Goal: Transaction & Acquisition: Purchase product/service

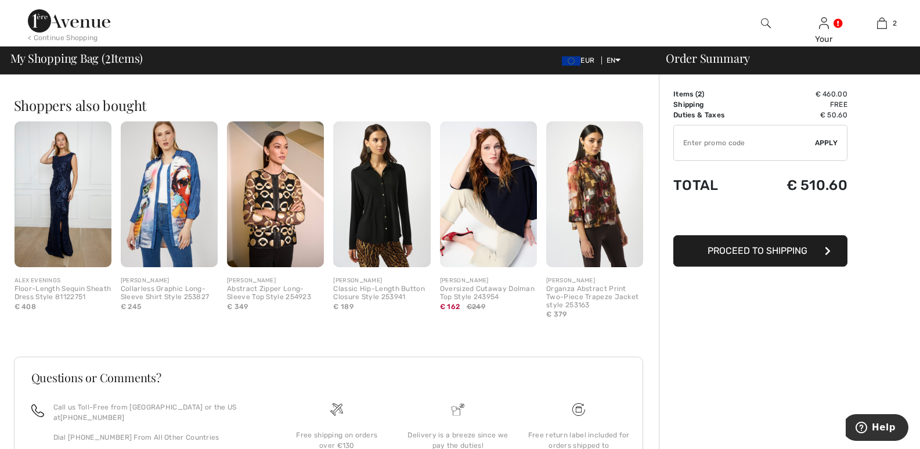
scroll to position [457, 0]
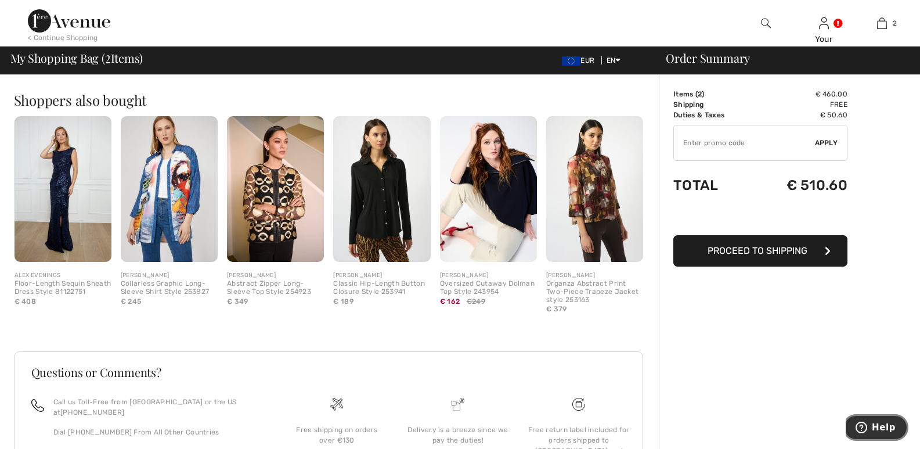
click at [881, 422] on span "Help" at bounding box center [884, 427] width 24 height 10
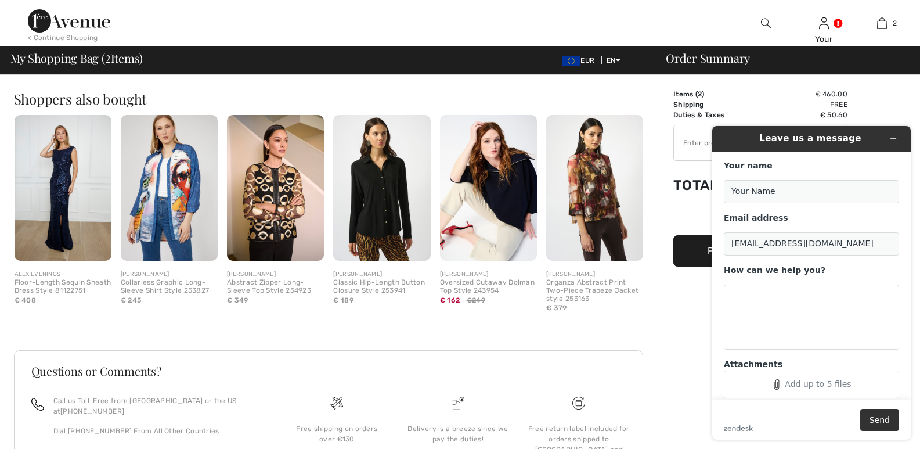
scroll to position [466, 0]
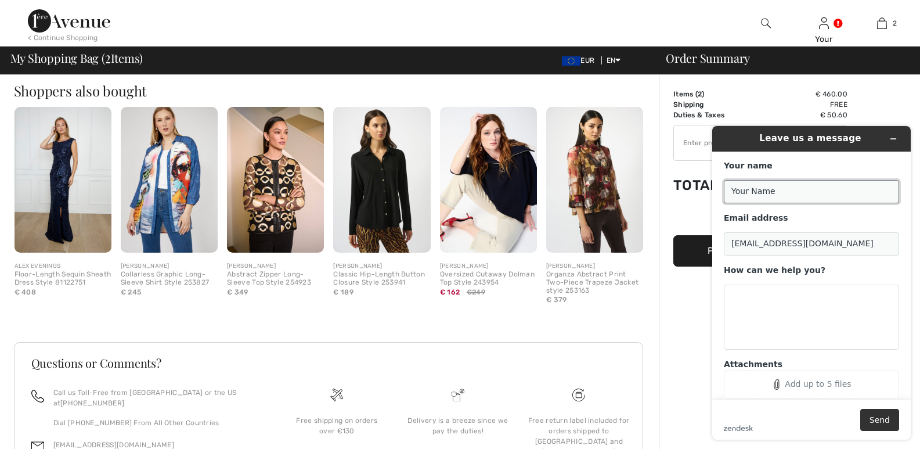
click at [752, 183] on input "Your Name" at bounding box center [811, 191] width 175 height 23
click at [741, 188] on input "Your Name" at bounding box center [811, 191] width 175 height 23
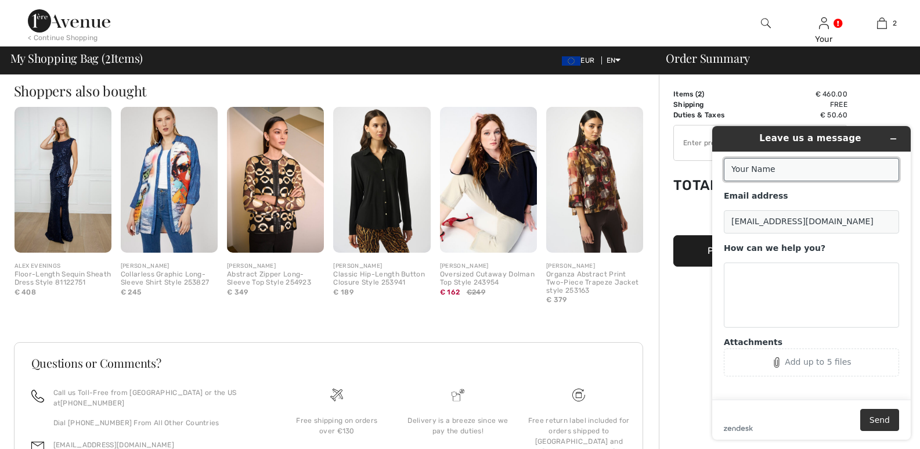
scroll to position [24, 0]
click at [795, 164] on input "Your Name" at bounding box center [811, 169] width 175 height 23
click at [860, 409] on button "Send" at bounding box center [879, 420] width 39 height 22
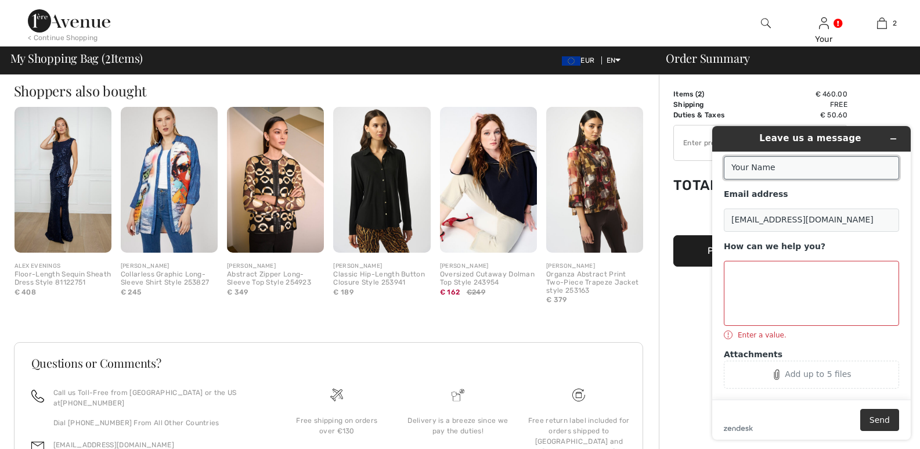
click at [735, 161] on input "Your Name" at bounding box center [811, 167] width 175 height 23
click at [812, 170] on input "Your Name" at bounding box center [811, 167] width 175 height 23
click at [786, 165] on input "Your Name" at bounding box center [811, 167] width 175 height 23
click at [772, 169] on input "Your Name" at bounding box center [811, 167] width 175 height 23
click at [895, 136] on icon "Minimize widget" at bounding box center [893, 139] width 8 height 8
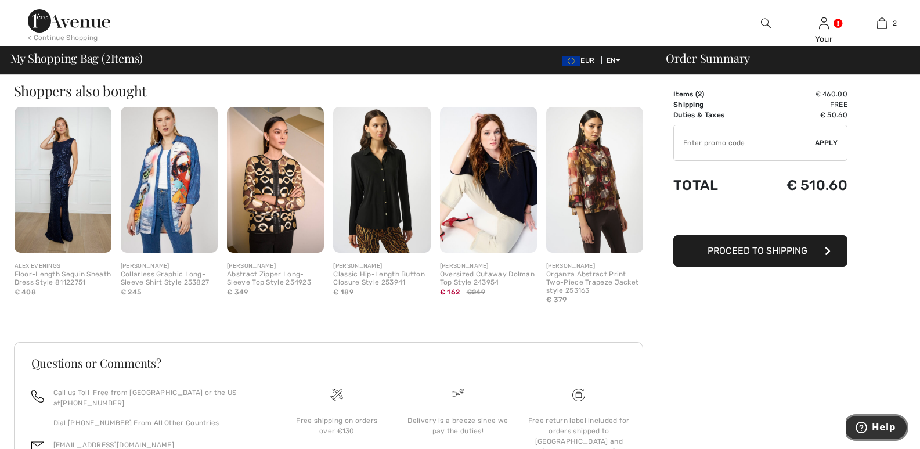
click at [867, 426] on icon "Help" at bounding box center [862, 427] width 12 height 12
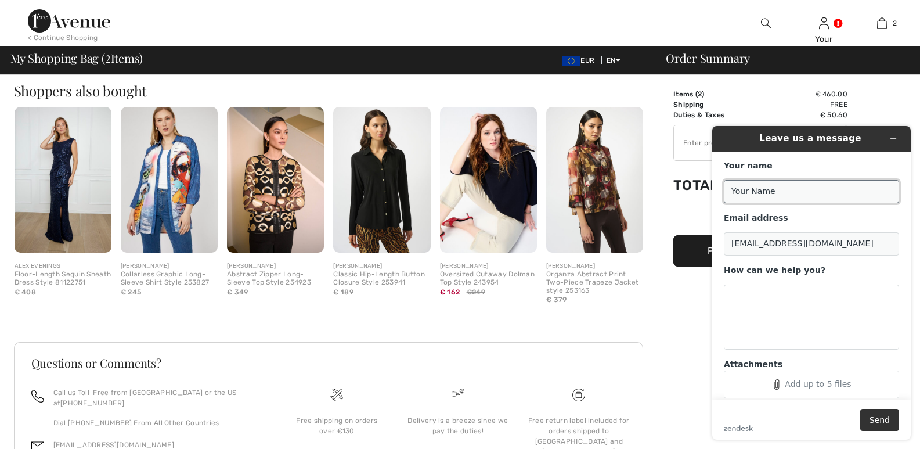
click at [737, 185] on input "Your Name" at bounding box center [811, 191] width 175 height 23
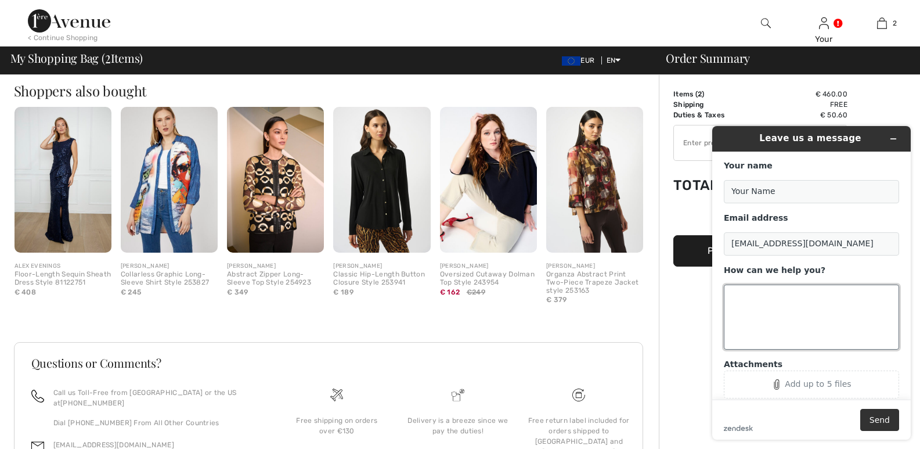
click at [737, 295] on textarea "How can we help you?" at bounding box center [811, 316] width 175 height 65
click at [755, 307] on textarea "I want to know if ther articles in my bag are availanle" at bounding box center [811, 316] width 175 height 65
click at [809, 291] on textarea "I want to know if ther articles in my bag are available" at bounding box center [811, 316] width 175 height 65
click at [774, 314] on textarea "I want to know if the articles in my bag are available" at bounding box center [811, 316] width 175 height 65
click at [840, 308] on textarea "I want to know if the articles in my bag are available b ecouse I do not weant …" at bounding box center [811, 316] width 175 height 65
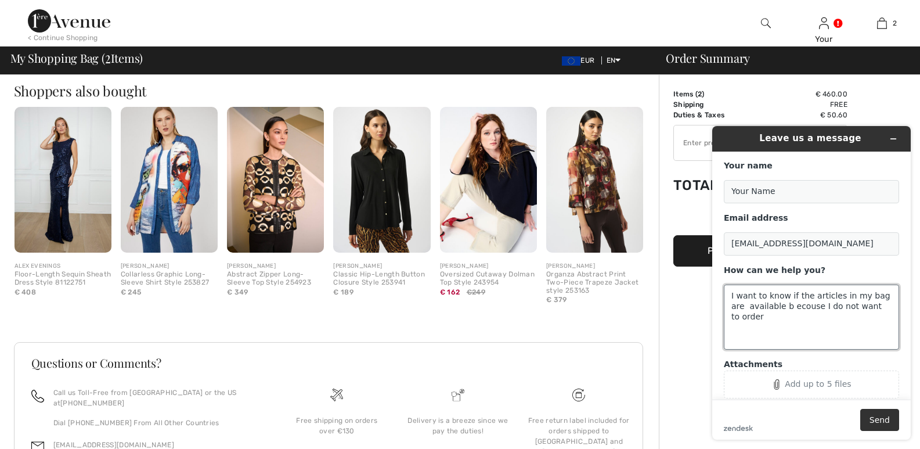
click at [770, 305] on textarea "I want to know if the articles in my bag are available b ecouse I do not want t…" at bounding box center [811, 316] width 175 height 65
click at [774, 308] on textarea "I want to know if the articles in my bag are available b ecouse I do not want t…" at bounding box center [811, 316] width 175 height 65
click at [819, 331] on textarea "I want to know if the articles in my bag are available becouse I do not want to…" at bounding box center [811, 316] width 175 height 65
click at [879, 305] on textarea "I want to know if the articles in my bag are available becouse I do not want to…" at bounding box center [811, 316] width 175 height 65
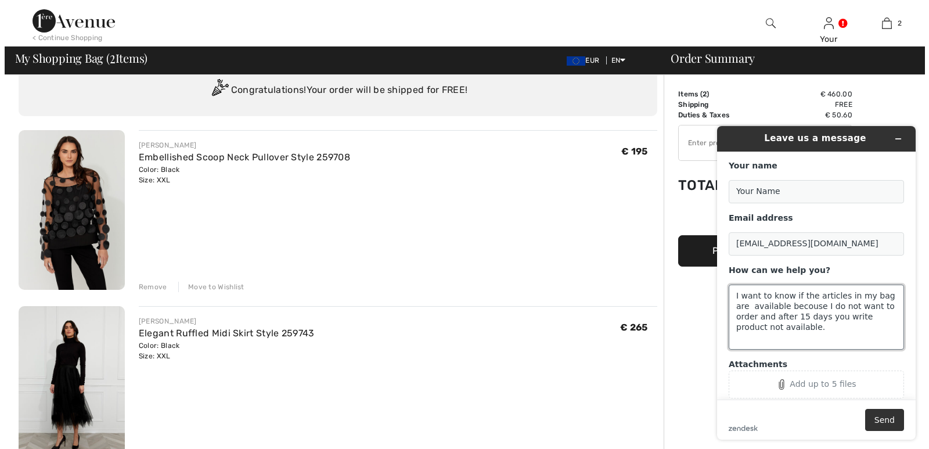
scroll to position [78, 0]
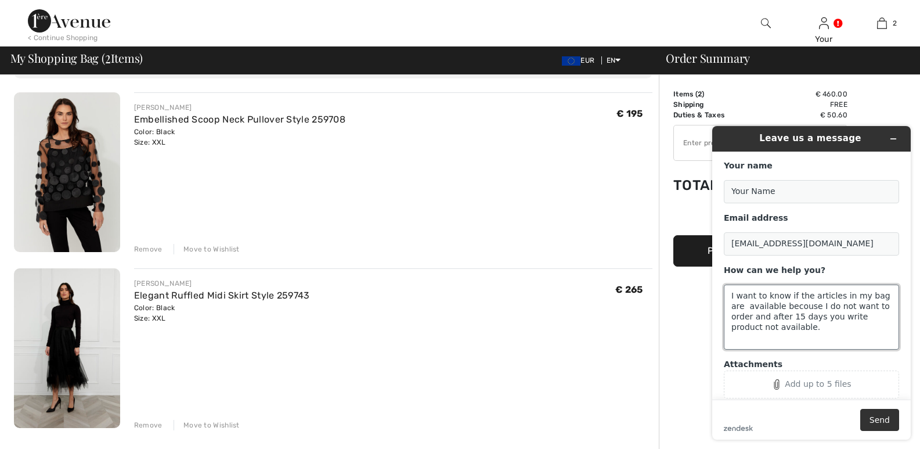
type textarea "I want to know if the articles in my bag are available becouse I do not want to…"
click at [765, 20] on img at bounding box center [766, 23] width 10 height 14
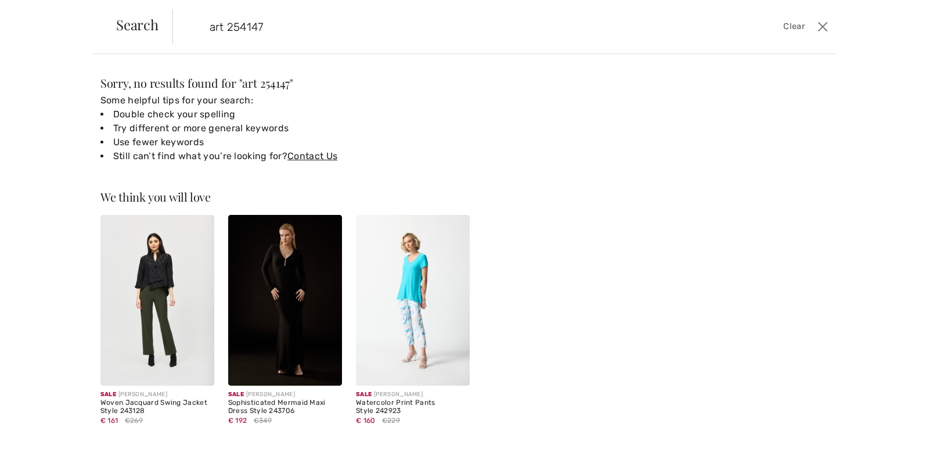
click at [222, 24] on input "art 254147" at bounding box center [431, 26] width 460 height 35
type input "art 254147"
click at [797, 22] on span "Clear" at bounding box center [793, 26] width 21 height 13
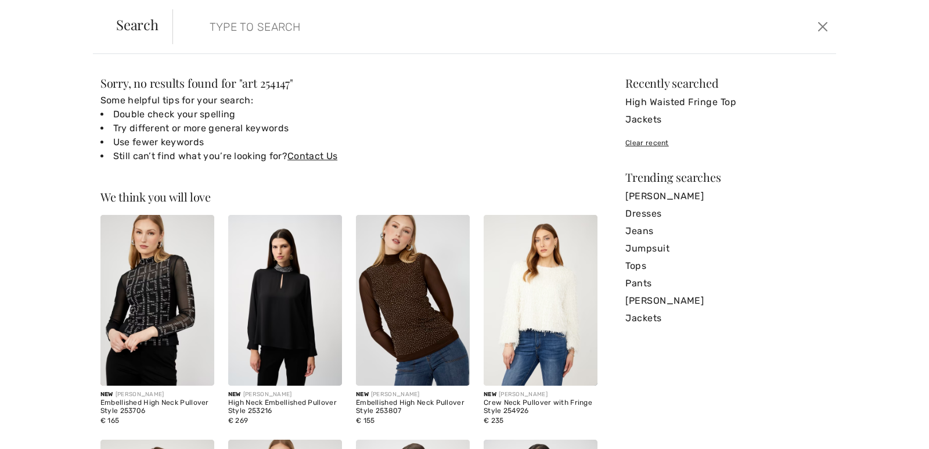
click at [325, 17] on input "search" at bounding box center [431, 26] width 460 height 35
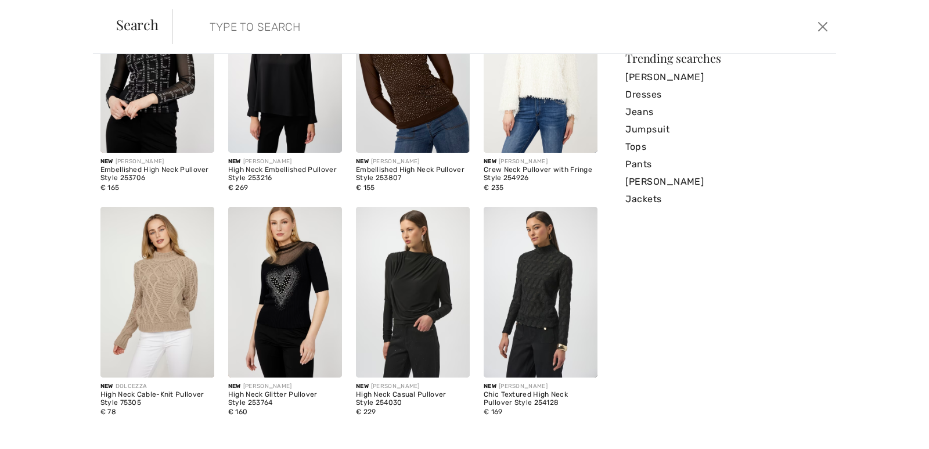
scroll to position [0, 0]
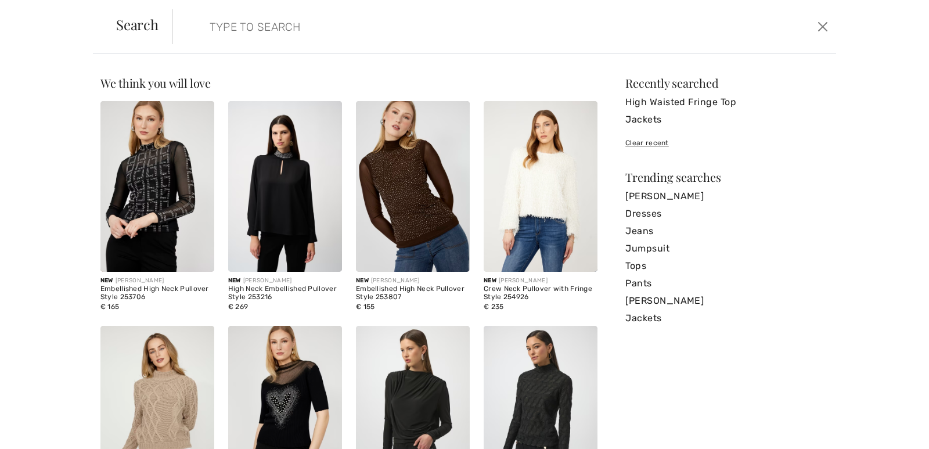
click at [209, 24] on input "search" at bounding box center [431, 26] width 460 height 35
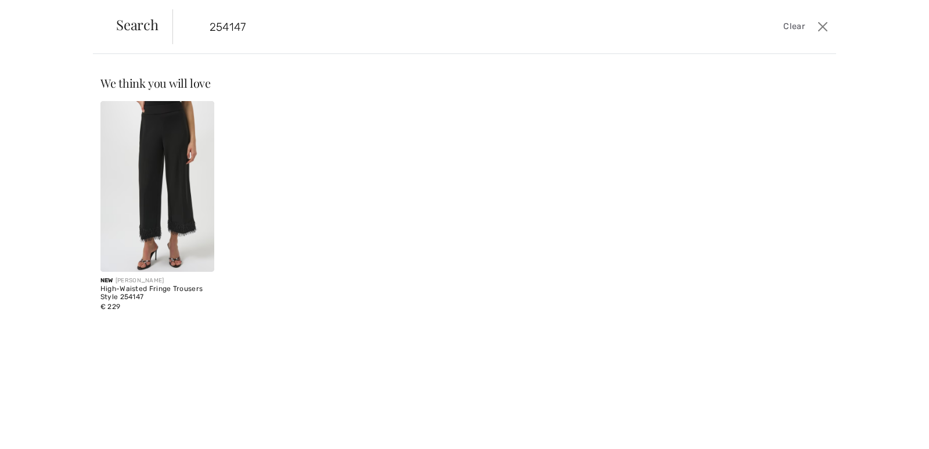
type input "254147"
click at [152, 170] on img at bounding box center [157, 186] width 114 height 171
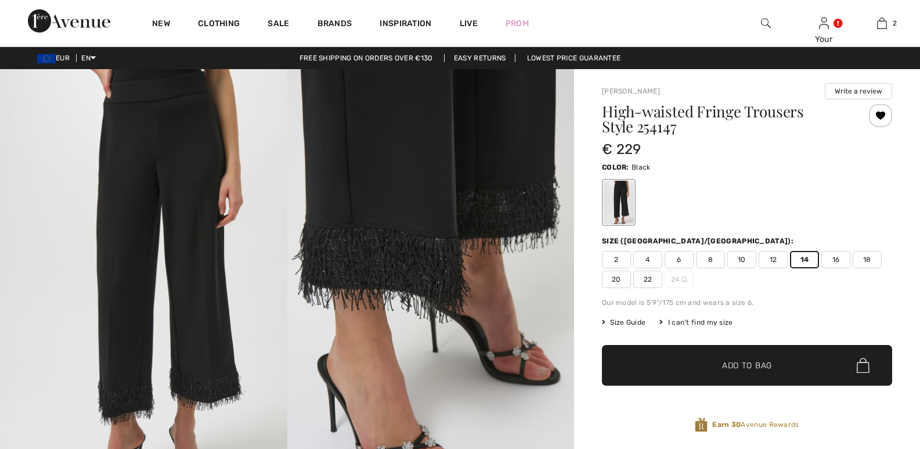
click at [772, 359] on span "Add to Bag" at bounding box center [747, 365] width 50 height 12
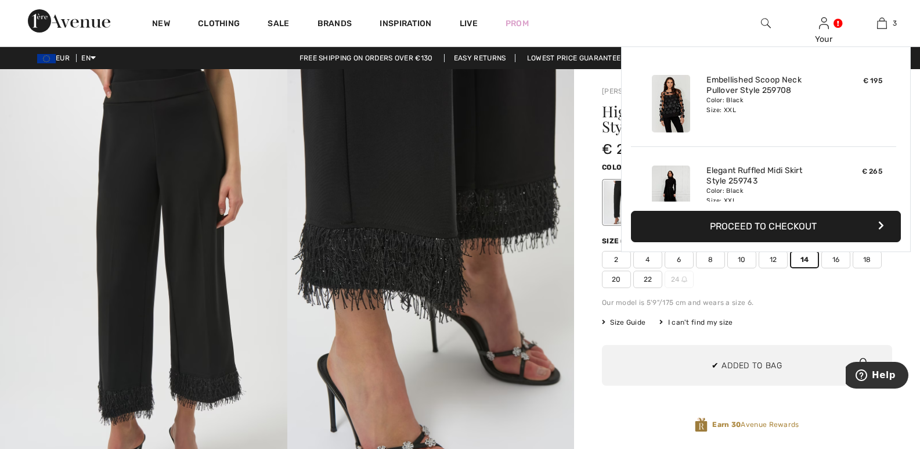
scroll to position [127, 0]
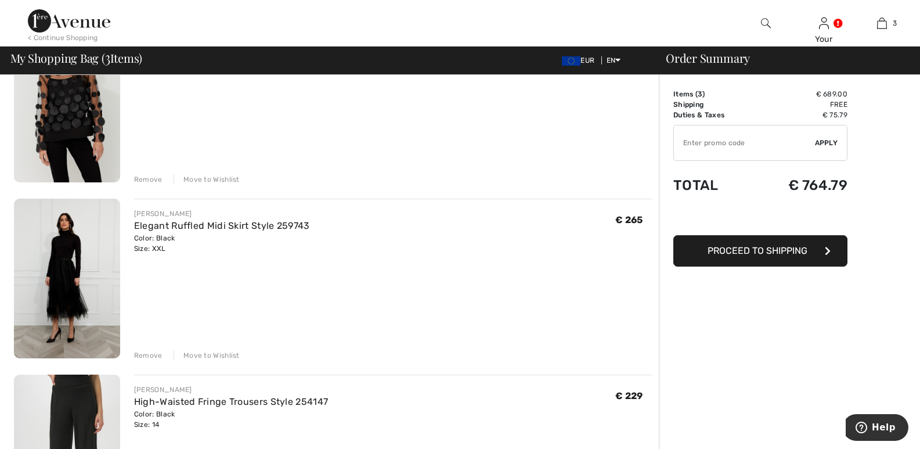
scroll to position [146, 0]
